Goal: Task Accomplishment & Management: Manage account settings

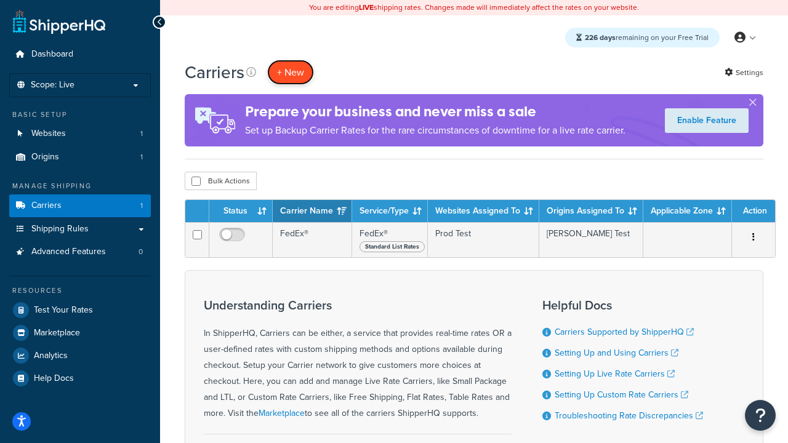
click at [291, 72] on button "+ New" at bounding box center [290, 72] width 47 height 25
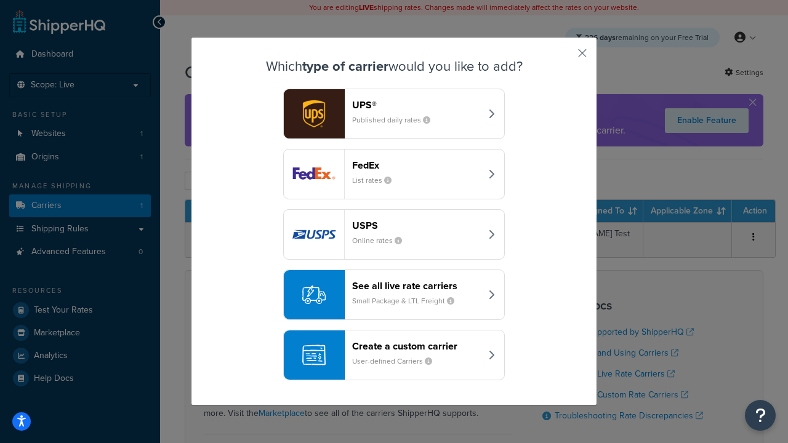
click at [416, 165] on header "FedEx" at bounding box center [416, 166] width 129 height 12
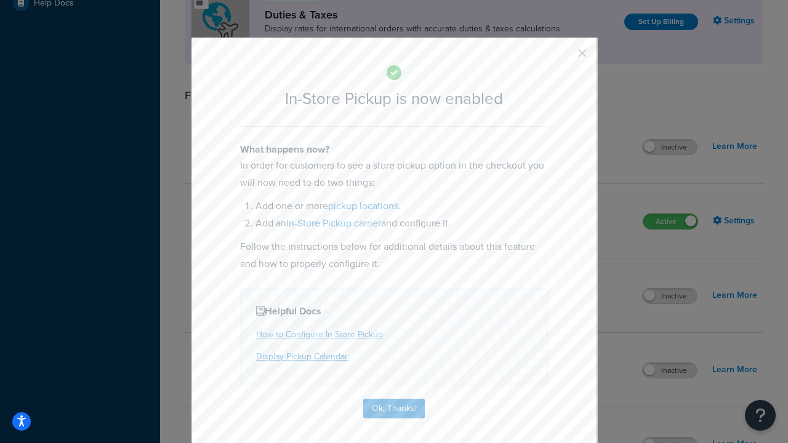
click at [564, 57] on button "button" at bounding box center [564, 57] width 3 height 3
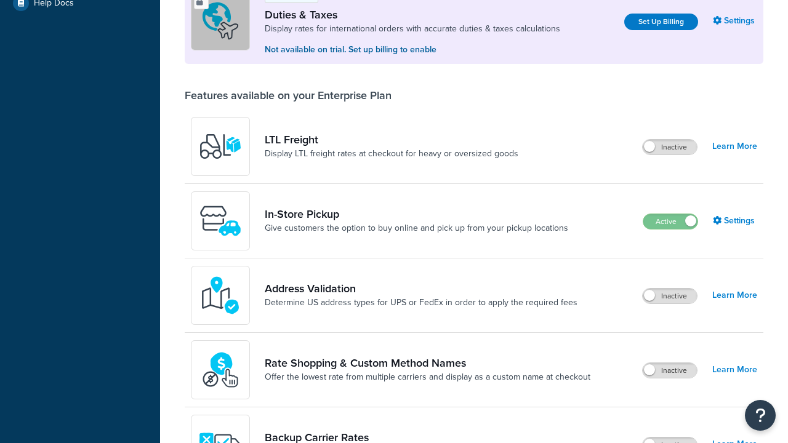
scroll to position [376, 0]
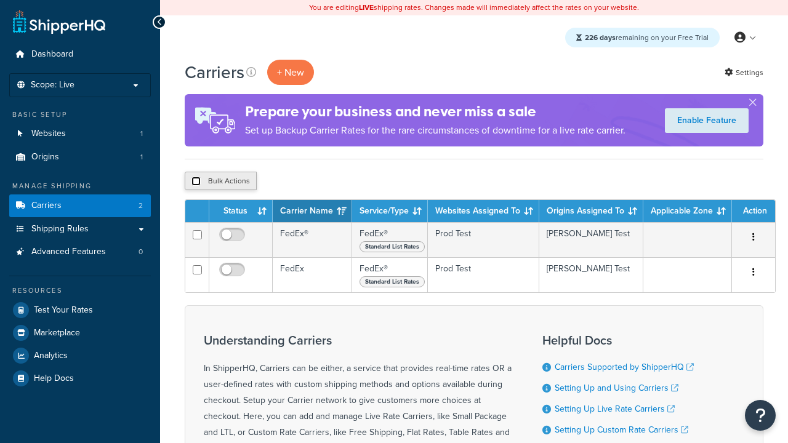
click at [196, 182] on input "checkbox" at bounding box center [196, 181] width 9 height 9
checkbox input "true"
click at [0, 0] on button "Delete" at bounding box center [0, 0] width 0 height 0
